Goal: Check status: Check status

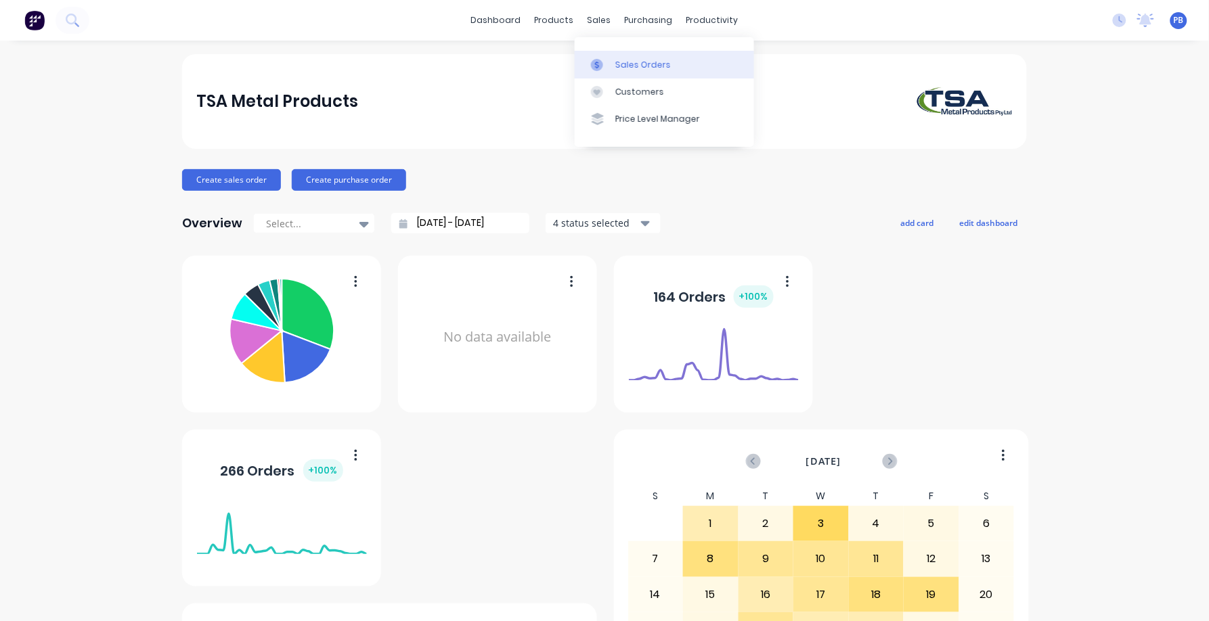
click at [627, 62] on div "Sales Orders" at bounding box center [642, 65] width 55 height 12
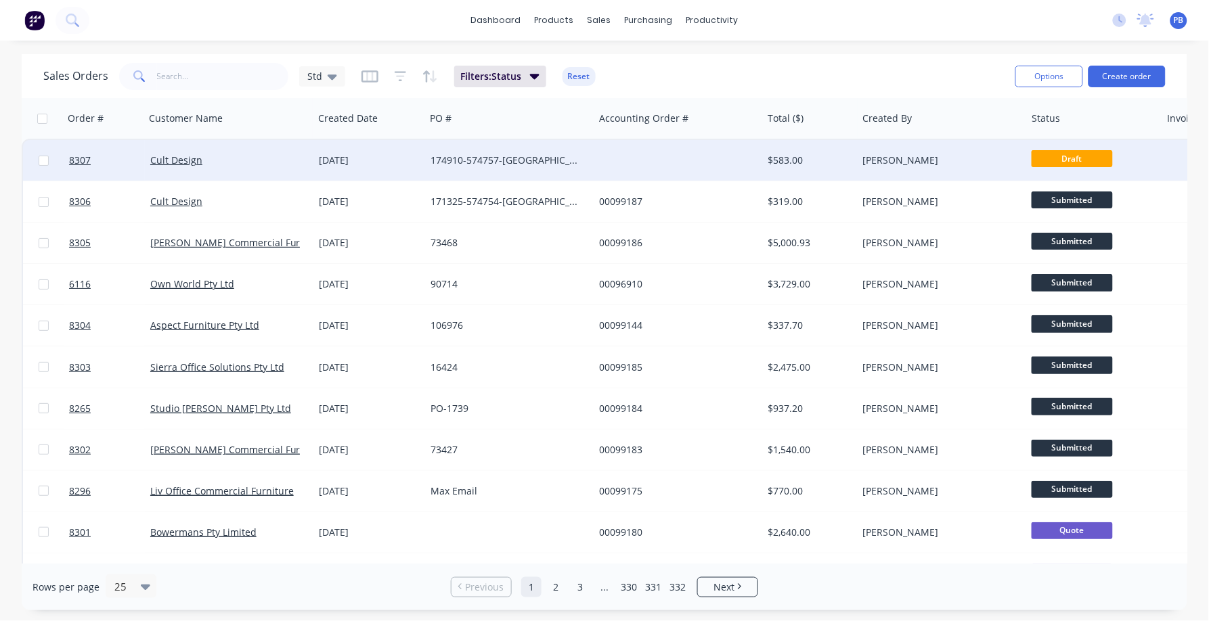
click at [480, 154] on div "174910-574757-[GEOGRAPHIC_DATA]" at bounding box center [505, 161] width 150 height 14
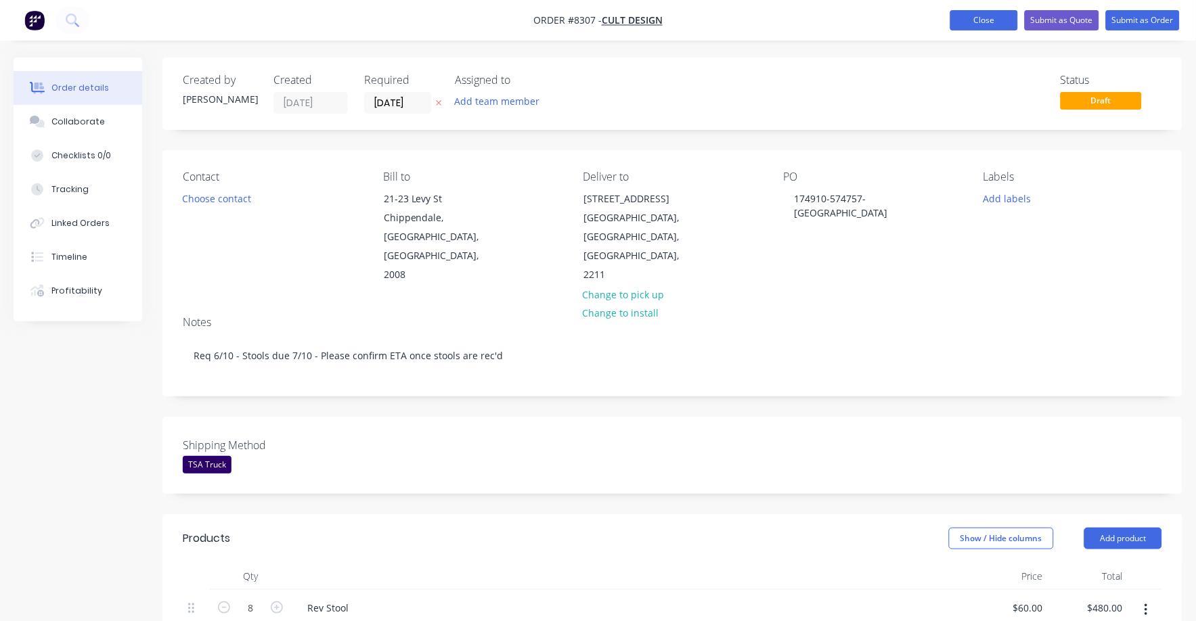
drag, startPoint x: 972, startPoint y: 5, endPoint x: 987, endPoint y: 19, distance: 20.1
click at [987, 19] on nav "Order #8307 - Cult Design Add product Close Submit as Quote Submit as Order" at bounding box center [598, 20] width 1196 height 41
click at [985, 23] on button "Close" at bounding box center [984, 20] width 68 height 20
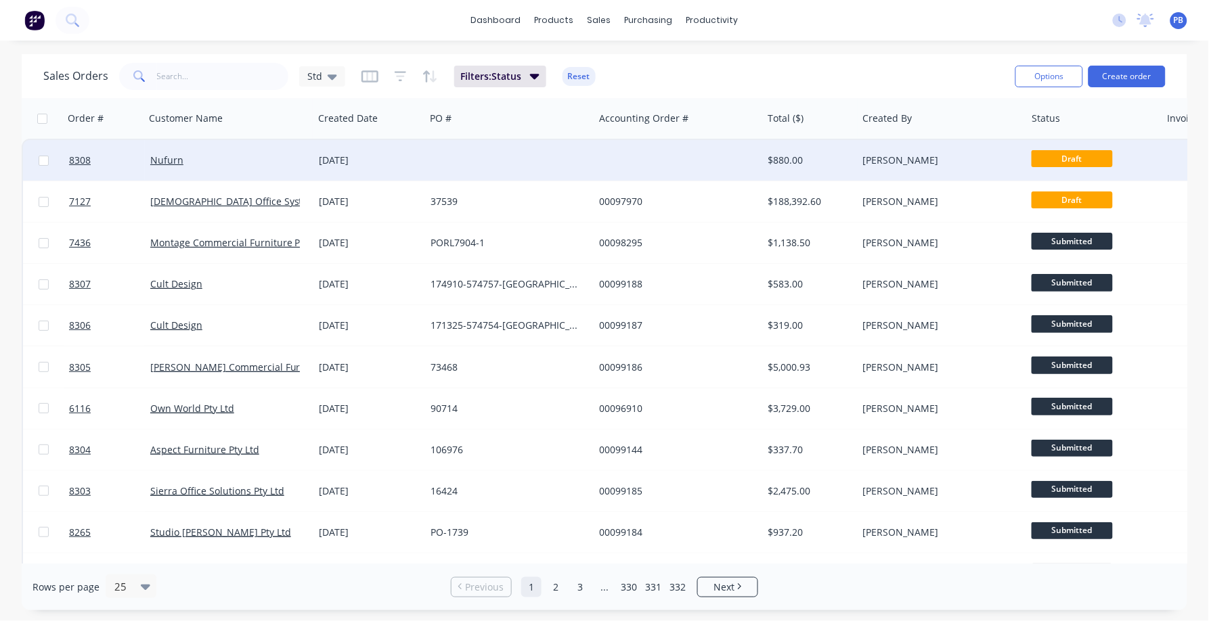
click at [1080, 150] on span "Draft" at bounding box center [1071, 158] width 81 height 17
